Goal: Transaction & Acquisition: Register for event/course

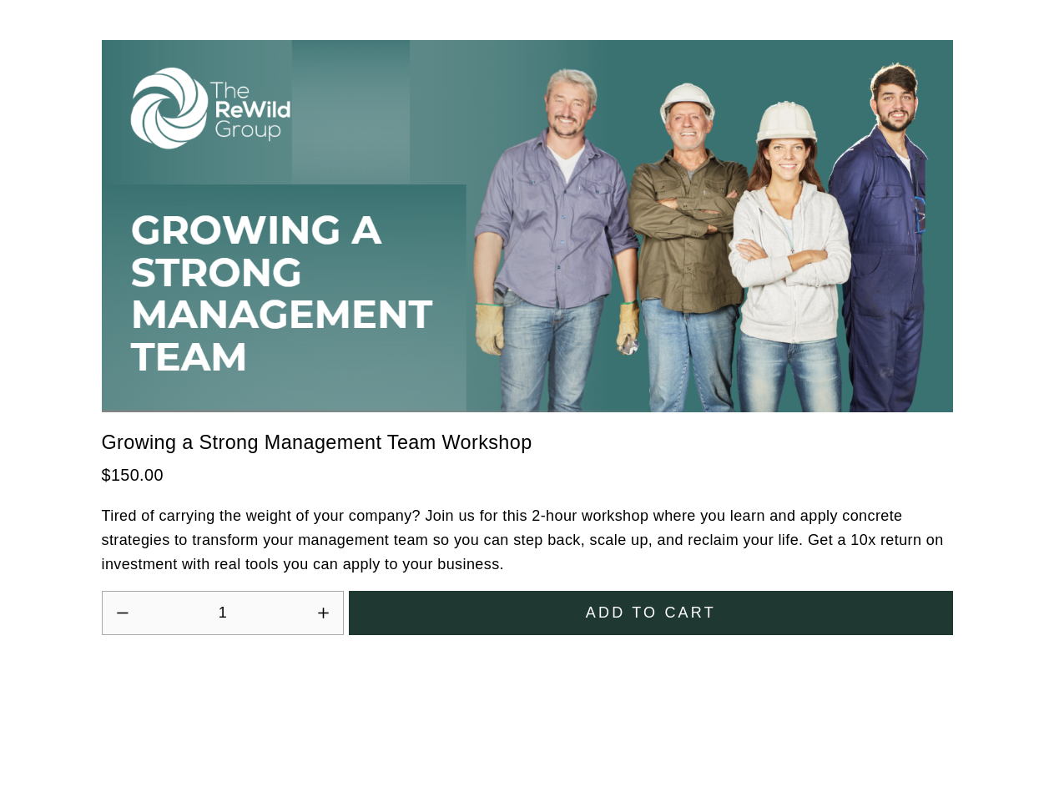
scroll to position [4617, 0]
click at [323, 608] on icon "Increase quantity by 1" at bounding box center [323, 613] width 10 height 10
type input "2"
click at [650, 604] on span "Add to cart" at bounding box center [651, 613] width 130 height 18
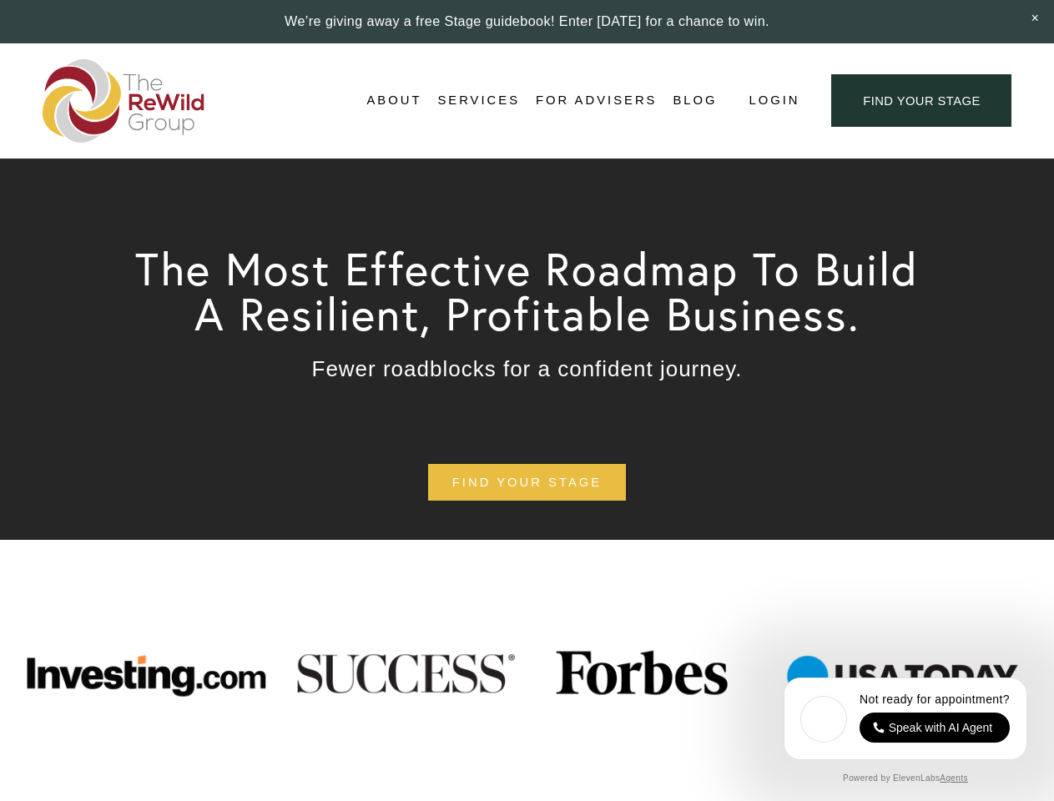
click at [773, 101] on span "Login" at bounding box center [774, 100] width 51 height 23
